Goal: Task Accomplishment & Management: Complete application form

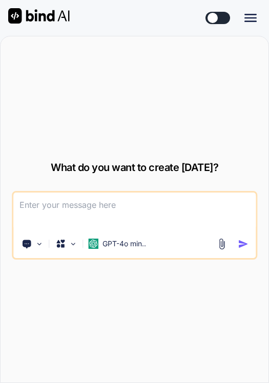
click at [250, 22] on icon at bounding box center [250, 18] width 12 height 8
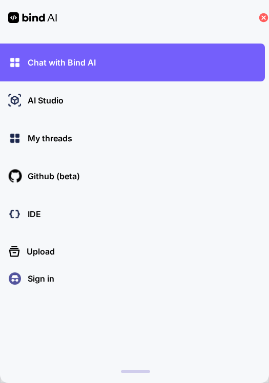
click at [43, 283] on p "Sign in" at bounding box center [39, 279] width 31 height 12
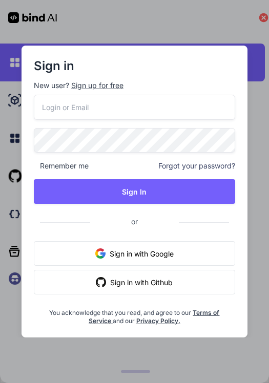
click at [105, 86] on div "Sign up for free" at bounding box center [97, 85] width 52 height 10
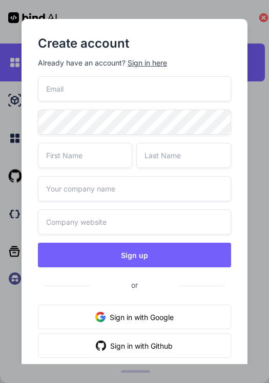
click at [109, 94] on input "email" at bounding box center [134, 88] width 193 height 25
paste input "[EMAIL_ADDRESS][DOMAIN_NAME]"
type input "[EMAIL_ADDRESS][DOMAIN_NAME]"
click at [84, 156] on input "text" at bounding box center [85, 155] width 95 height 25
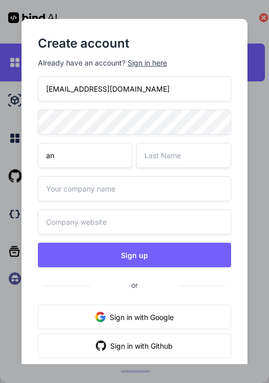
type input "a"
type input "[PERSON_NAME]"
click at [151, 152] on input "text" at bounding box center [183, 155] width 95 height 25
type input "t"
type input "e"
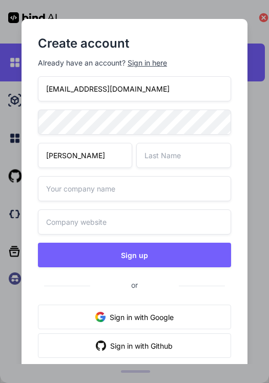
type input "ẻ"
type input "[PERSON_NAME]"
click at [141, 191] on input "text" at bounding box center [134, 188] width 193 height 25
type input "Danke"
click at [128, 228] on input "text" at bounding box center [134, 222] width 193 height 25
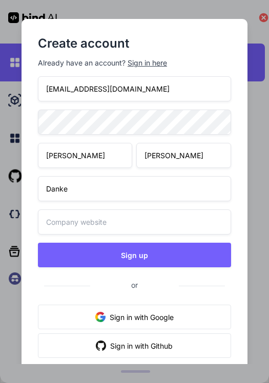
click at [100, 182] on input "Danke" at bounding box center [134, 188] width 193 height 25
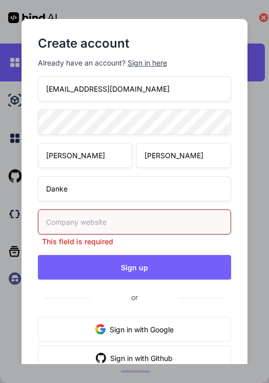
click at [100, 182] on input "Danke" at bounding box center [134, 188] width 193 height 25
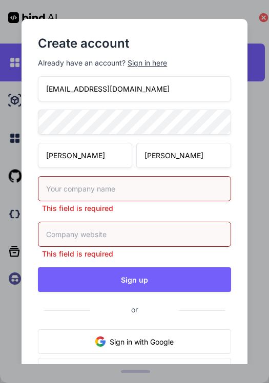
click at [101, 196] on input "text" at bounding box center [134, 188] width 193 height 25
type input "Danke"
click at [93, 234] on input "text" at bounding box center [134, 234] width 193 height 25
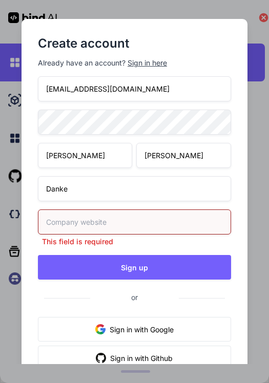
type input "F"
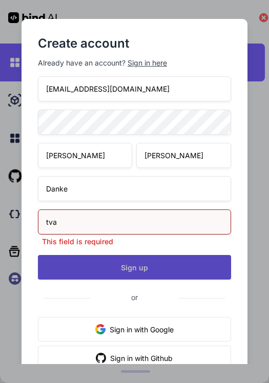
type input "tva"
click at [113, 261] on button "Sign up" at bounding box center [134, 267] width 193 height 25
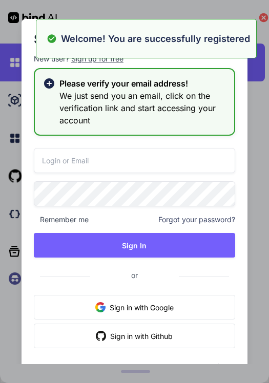
type input "[EMAIL_ADDRESS][DOMAIN_NAME]"
